Goal: Find specific page/section: Find specific page/section

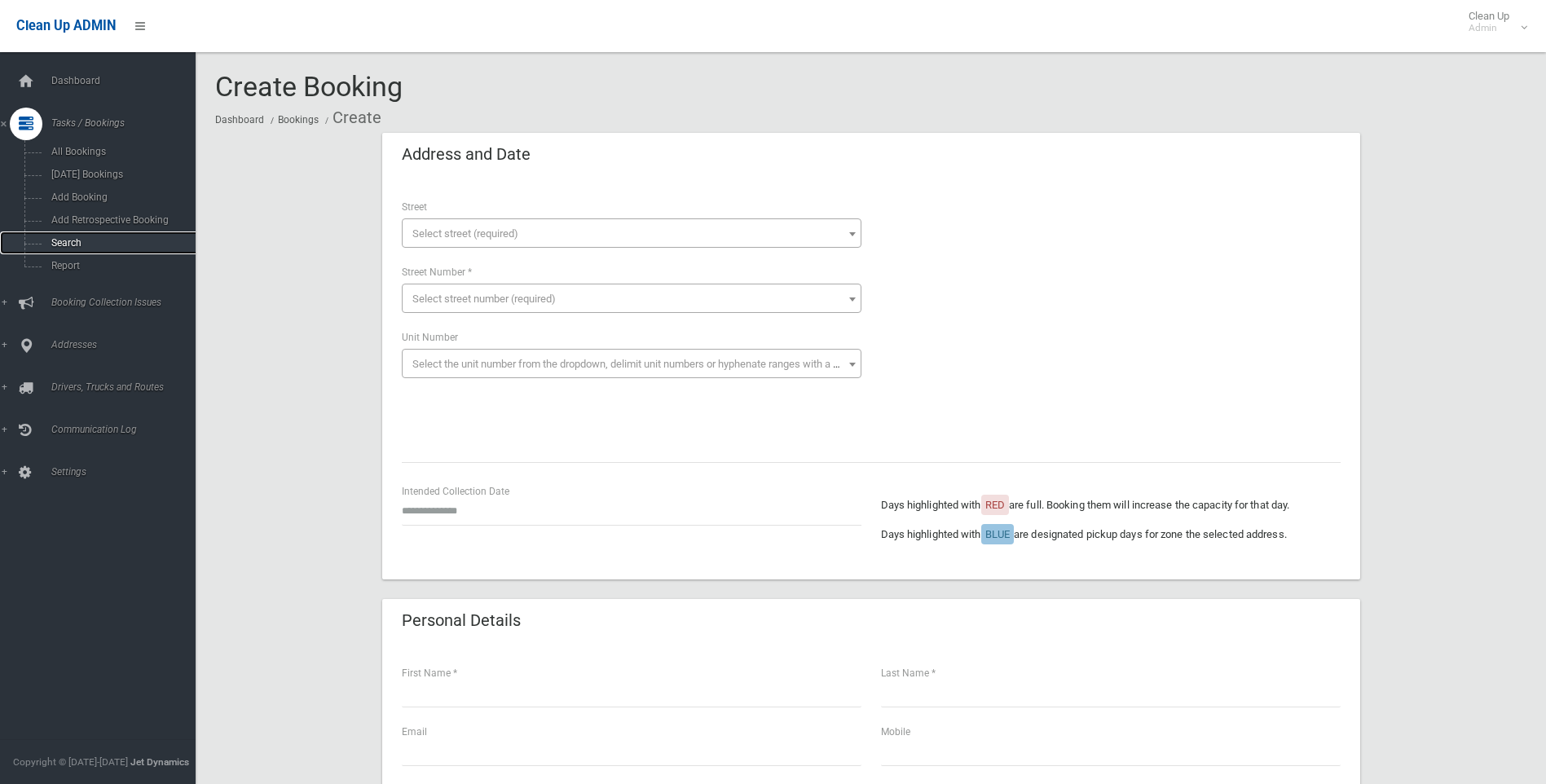
click at [67, 237] on span "Search" at bounding box center [120, 243] width 148 height 12
click at [65, 331] on link "Addresses" at bounding box center [104, 345] width 208 height 32
click at [59, 236] on span "All Addresses" at bounding box center [120, 236] width 148 height 12
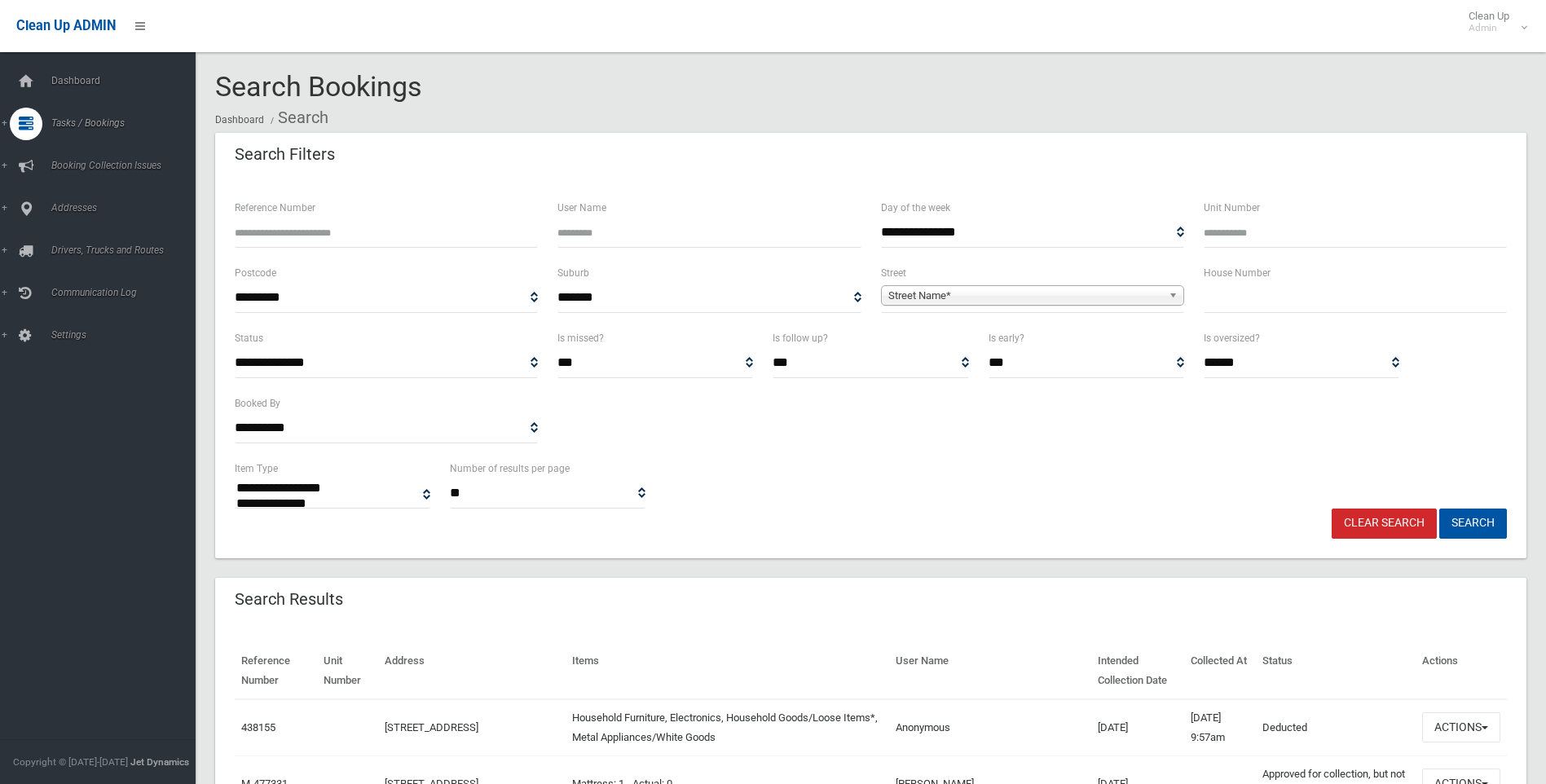
select select
